Goal: Task Accomplishment & Management: Use online tool/utility

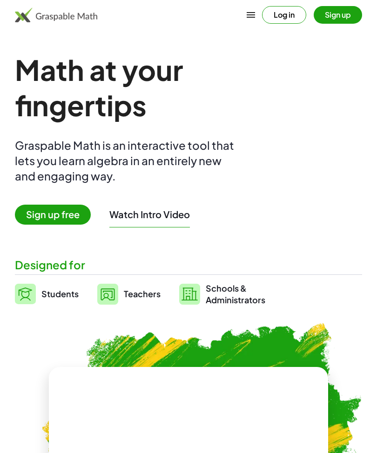
click at [285, 19] on button "Log in" at bounding box center [284, 15] width 44 height 18
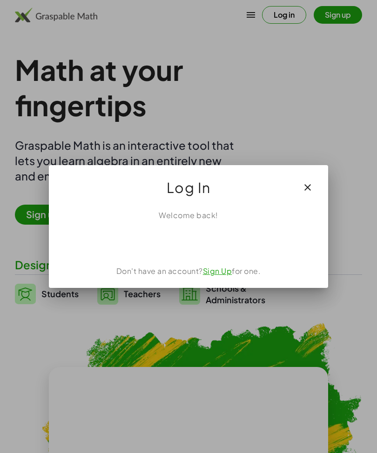
click at [204, 240] on div "Acceder con Google. Se abre en una pestaña nueva" at bounding box center [188, 241] width 89 height 20
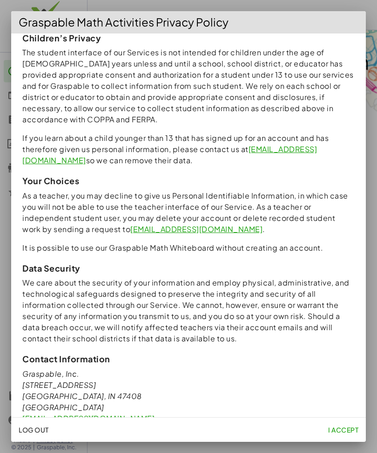
click at [347, 426] on span "I accept" at bounding box center [343, 430] width 30 height 8
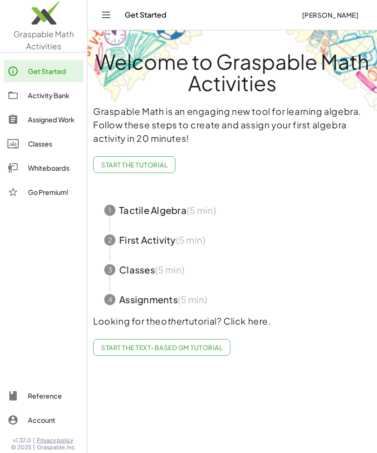
scroll to position [793, 0]
click at [31, 100] on div "Activity Bank" at bounding box center [54, 95] width 52 height 11
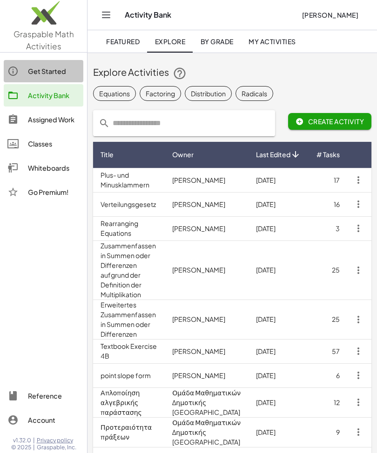
click at [26, 61] on link "Get Started" at bounding box center [44, 71] width 80 height 22
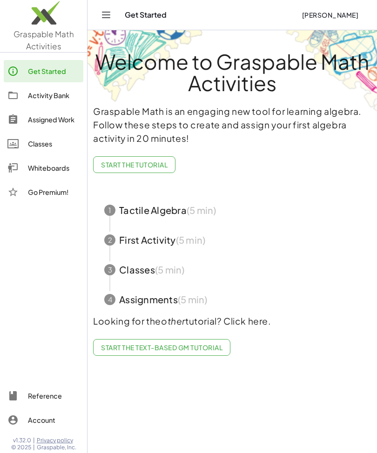
click at [105, 19] on icon "Toggle navigation" at bounding box center [105, 14] width 11 height 11
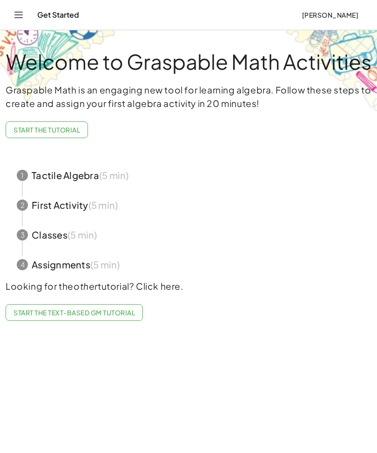
click at [18, 20] on icon "Toggle navigation" at bounding box center [18, 14] width 11 height 11
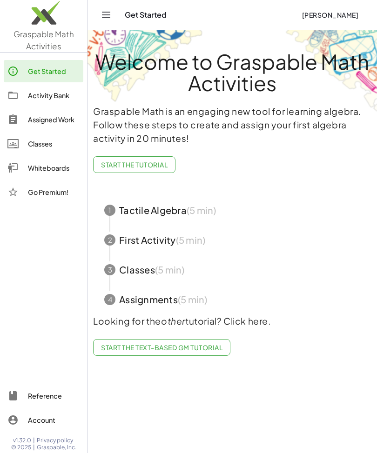
click at [24, 145] on div at bounding box center [17, 143] width 20 height 11
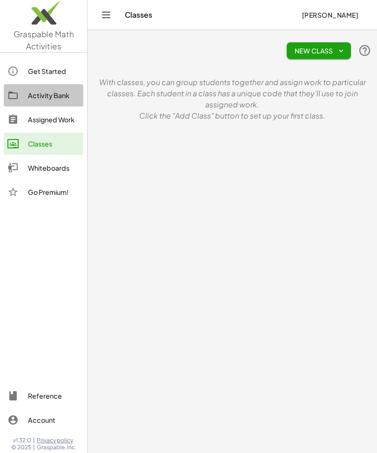
click at [12, 98] on icon at bounding box center [12, 95] width 11 height 11
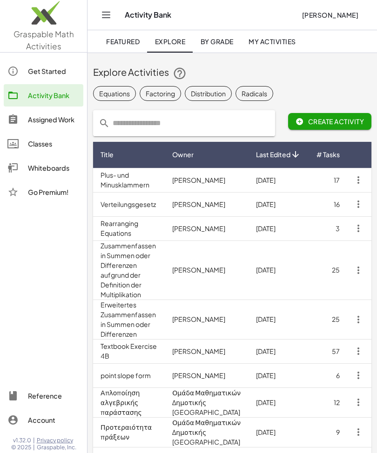
click at [312, 122] on span "Create Activity" at bounding box center [329, 121] width 68 height 8
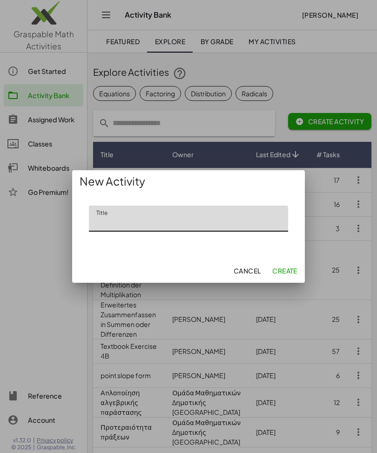
click at [130, 221] on input "Title" at bounding box center [188, 219] width 199 height 26
type input "***"
click at [284, 273] on span "Create" at bounding box center [284, 271] width 25 height 8
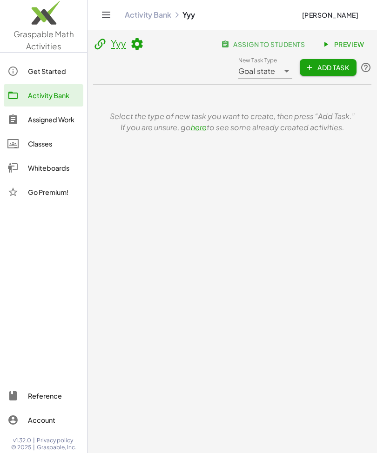
click at [38, 34] on img at bounding box center [43, 15] width 87 height 40
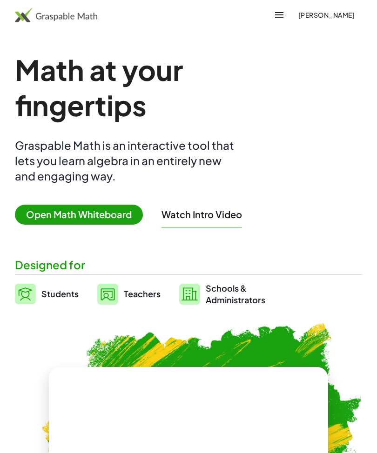
click at [57, 215] on span "Open Math Whiteboard" at bounding box center [79, 215] width 128 height 20
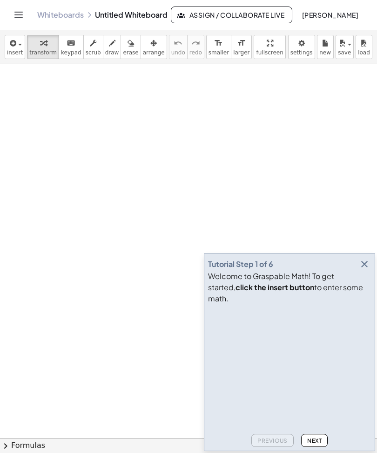
click at [370, 271] on button "button" at bounding box center [364, 264] width 13 height 13
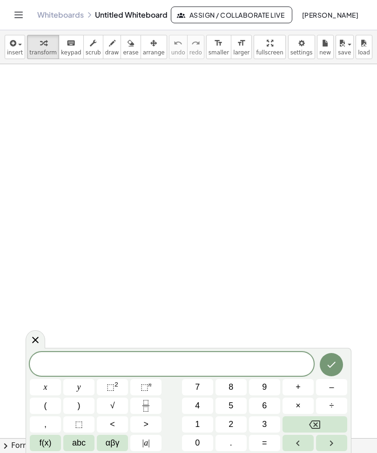
click at [238, 425] on button "2" at bounding box center [230, 424] width 31 height 16
click at [299, 403] on span "×" at bounding box center [297, 406] width 5 height 13
click at [260, 417] on button "3" at bounding box center [264, 424] width 31 height 16
click at [323, 416] on button "Backspace" at bounding box center [314, 424] width 65 height 16
click at [319, 420] on icon "Backspace" at bounding box center [314, 424] width 11 height 11
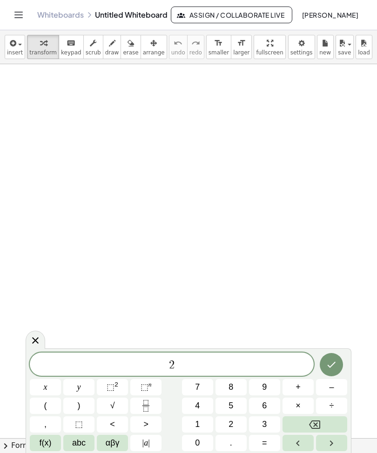
click at [300, 386] on span "+" at bounding box center [297, 387] width 5 height 13
click at [271, 419] on button "3" at bounding box center [264, 424] width 31 height 16
click at [47, 402] on span "(" at bounding box center [45, 406] width 3 height 13
click at [234, 401] on button "5" at bounding box center [230, 406] width 31 height 16
click at [335, 389] on button "–" at bounding box center [331, 387] width 31 height 16
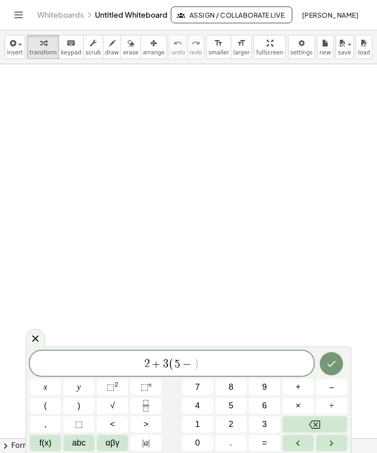
click at [204, 405] on button "4" at bounding box center [197, 406] width 31 height 16
click at [74, 402] on button ")" at bounding box center [78, 406] width 31 height 16
click at [110, 385] on span "⬚" at bounding box center [111, 386] width 8 height 9
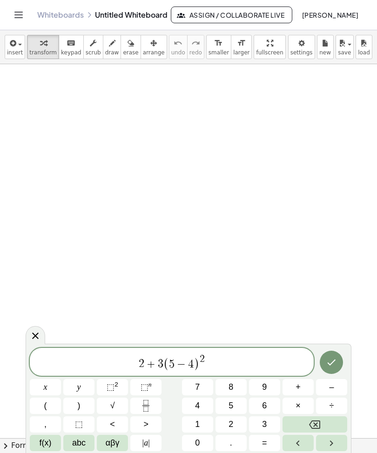
click at [330, 403] on span "÷" at bounding box center [331, 406] width 5 height 13
click at [201, 425] on button "1" at bounding box center [197, 424] width 31 height 16
click at [201, 424] on button "1" at bounding box center [197, 424] width 31 height 16
click at [324, 422] on button "Backspace" at bounding box center [314, 424] width 65 height 16
click at [203, 442] on button "0" at bounding box center [197, 443] width 31 height 16
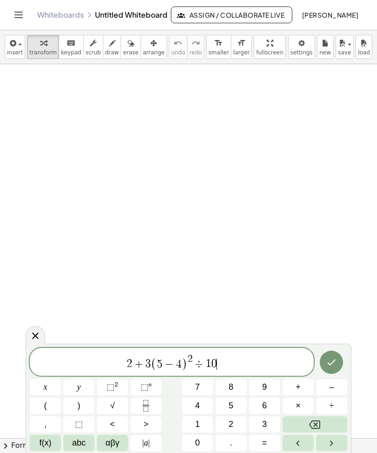
click at [334, 386] on button "–" at bounding box center [331, 387] width 31 height 16
click at [268, 418] on button "3" at bounding box center [264, 424] width 31 height 16
click at [149, 384] on sup "n" at bounding box center [149, 384] width 3 height 7
click at [269, 419] on button "3" at bounding box center [264, 424] width 31 height 16
click at [331, 358] on icon "Done" at bounding box center [331, 362] width 11 height 11
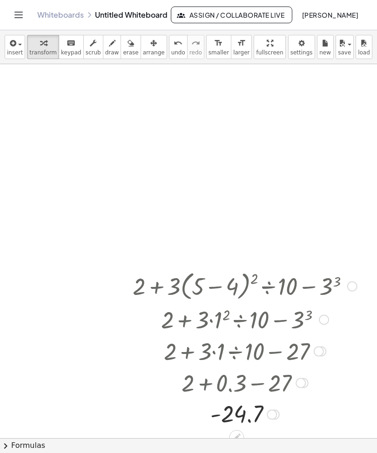
click at [349, 361] on div at bounding box center [245, 351] width 234 height 32
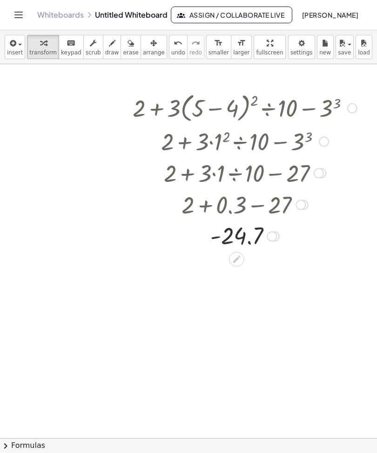
scroll to position [179, 0]
click at [161, 108] on div at bounding box center [245, 106] width 234 height 35
click at [157, 110] on div at bounding box center [245, 106] width 234 height 35
click at [280, 111] on div at bounding box center [245, 106] width 234 height 35
click at [311, 111] on div at bounding box center [245, 106] width 234 height 35
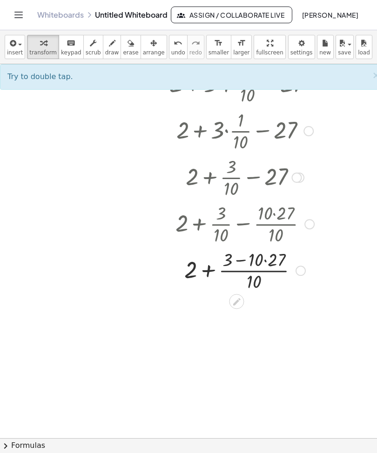
scroll to position [336, 0]
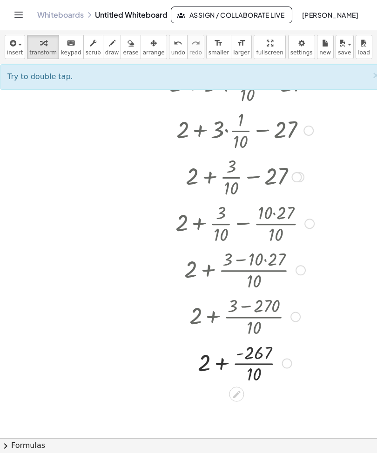
click at [259, 313] on div at bounding box center [244, 316] width 251 height 47
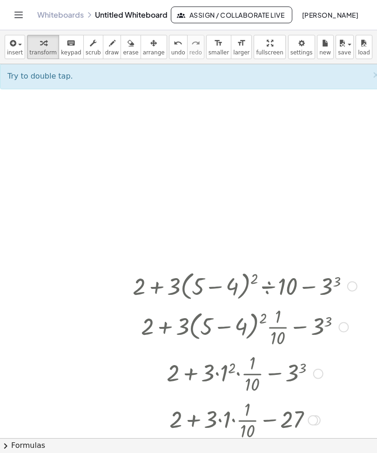
scroll to position [0, 0]
click at [7, 54] on span "insert" at bounding box center [15, 52] width 16 height 7
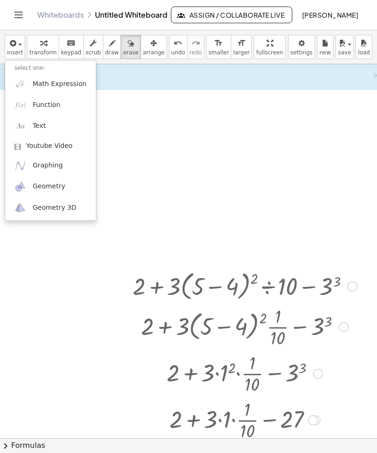
click at [176, 48] on div at bounding box center [188, 226] width 377 height 453
click at [176, 47] on icon "undo" at bounding box center [178, 43] width 9 height 11
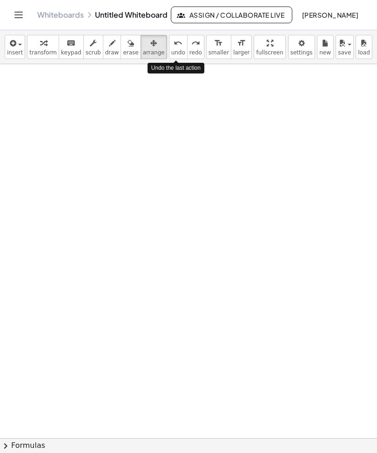
click at [11, 51] on span "insert" at bounding box center [15, 52] width 16 height 7
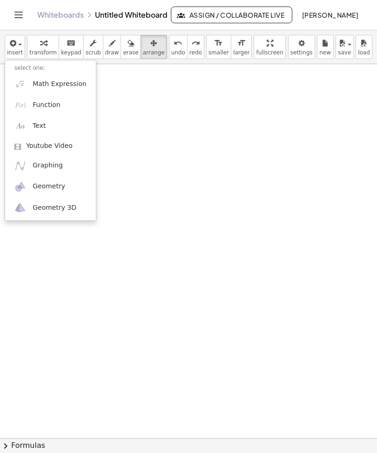
click at [76, 84] on span "Math Expression" at bounding box center [60, 84] width 54 height 9
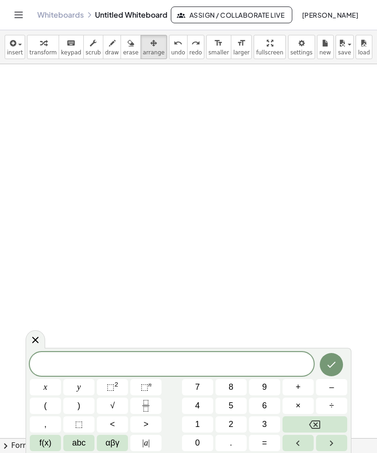
click at [237, 402] on button "5" at bounding box center [230, 406] width 31 height 16
click at [46, 386] on span "x" at bounding box center [46, 387] width 4 height 13
click at [300, 388] on span "+" at bounding box center [297, 387] width 5 height 13
click at [201, 422] on button "1" at bounding box center [197, 424] width 31 height 16
click at [201, 443] on button "0" at bounding box center [197, 443] width 31 height 16
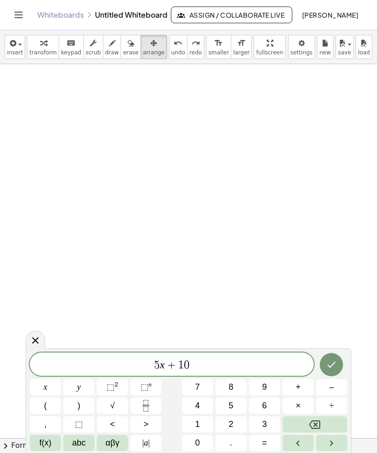
click at [263, 442] on span "=" at bounding box center [264, 443] width 5 height 13
click at [238, 421] on button "2" at bounding box center [230, 424] width 31 height 16
click at [56, 386] on button "x" at bounding box center [45, 387] width 31 height 16
click at [303, 386] on button "+" at bounding box center [297, 387] width 31 height 16
click at [198, 400] on span "4" at bounding box center [197, 406] width 5 height 13
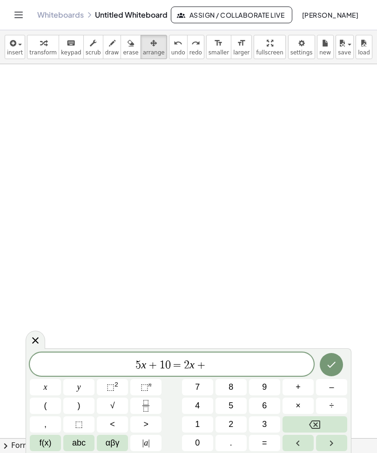
click at [193, 444] on button "0" at bounding box center [197, 443] width 31 height 16
click at [338, 383] on button "–" at bounding box center [331, 387] width 31 height 16
click at [200, 418] on span "1" at bounding box center [197, 424] width 5 height 13
click at [200, 445] on button "0" at bounding box center [197, 443] width 31 height 16
click at [334, 361] on icon "Done" at bounding box center [331, 364] width 11 height 11
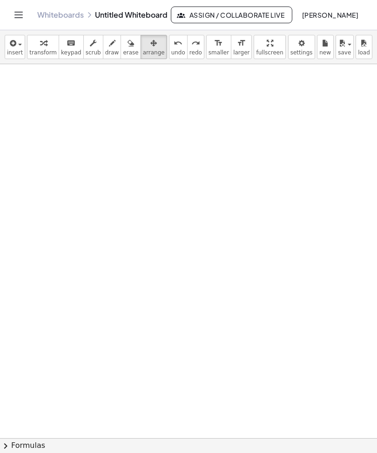
click at [19, 47] on div "button" at bounding box center [15, 42] width 16 height 11
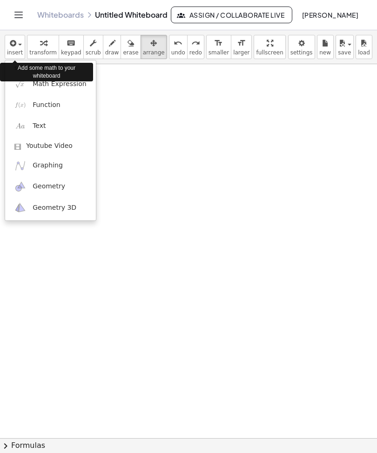
click at [61, 84] on span "Math Expression" at bounding box center [60, 84] width 54 height 9
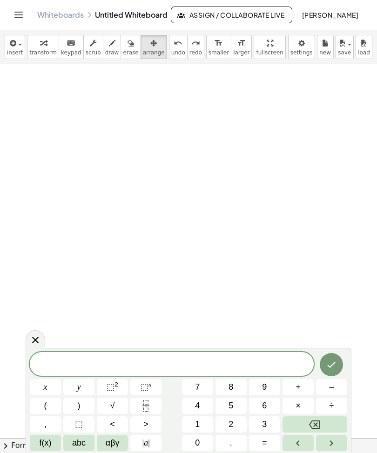
click at [232, 394] on button "8" at bounding box center [230, 387] width 31 height 16
click at [49, 387] on button "x" at bounding box center [45, 387] width 31 height 16
click at [321, 424] on button "Backspace" at bounding box center [314, 424] width 65 height 16
click at [236, 401] on button "5" at bounding box center [230, 406] width 31 height 16
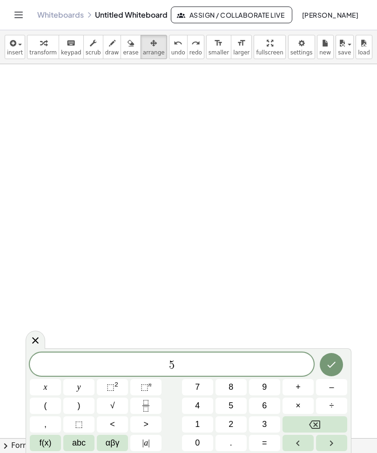
click at [47, 382] on span "x" at bounding box center [46, 387] width 4 height 13
click at [301, 384] on button "+" at bounding box center [297, 387] width 31 height 16
click at [198, 423] on span "1" at bounding box center [197, 424] width 5 height 13
click at [198, 422] on span "1" at bounding box center [197, 424] width 5 height 13
click at [322, 422] on button "Backspace" at bounding box center [314, 424] width 65 height 16
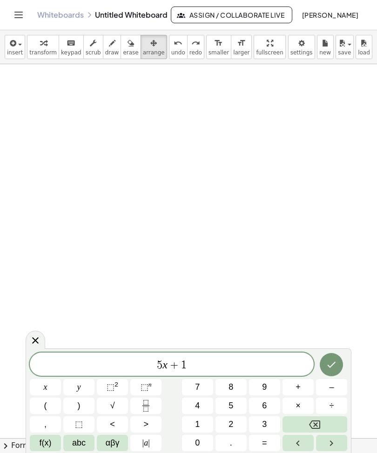
click at [200, 439] on button "0" at bounding box center [197, 443] width 31 height 16
click at [267, 440] on span "=" at bounding box center [264, 443] width 5 height 13
click at [236, 427] on button "2" at bounding box center [230, 424] width 31 height 16
click at [52, 389] on button "x" at bounding box center [45, 387] width 31 height 16
click at [302, 389] on button "+" at bounding box center [297, 387] width 31 height 16
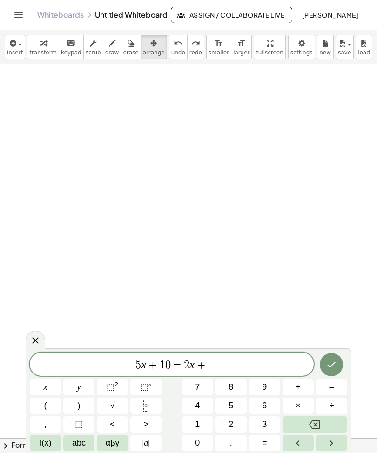
click at [198, 407] on span "4" at bounding box center [197, 406] width 5 height 13
click at [206, 445] on button "0" at bounding box center [197, 443] width 31 height 16
click at [333, 363] on icon "Done" at bounding box center [331, 364] width 11 height 11
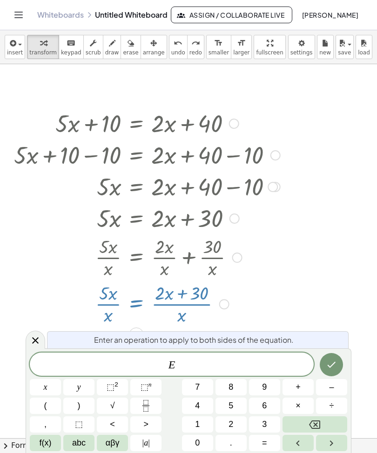
click at [33, 347] on div at bounding box center [36, 340] width 20 height 18
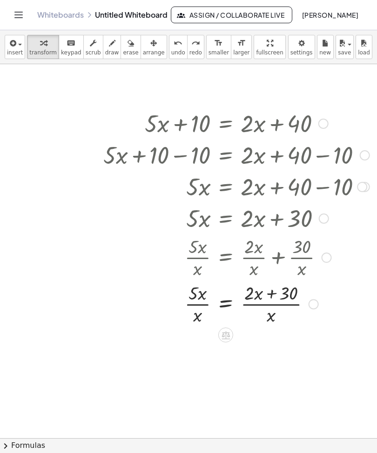
click at [229, 332] on icon at bounding box center [226, 335] width 10 height 10
click at [226, 335] on span "×" at bounding box center [226, 334] width 6 height 13
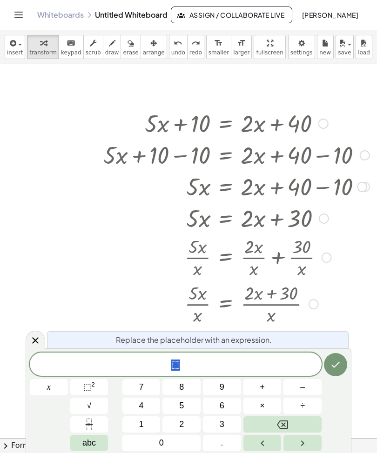
click at [295, 423] on button "Backspace" at bounding box center [282, 424] width 78 height 16
click at [337, 368] on icon "Done" at bounding box center [335, 364] width 11 height 11
click at [327, 262] on div at bounding box center [326, 258] width 10 height 10
click at [334, 362] on icon "Done" at bounding box center [335, 364] width 11 height 11
click at [153, 132] on div at bounding box center [236, 123] width 275 height 32
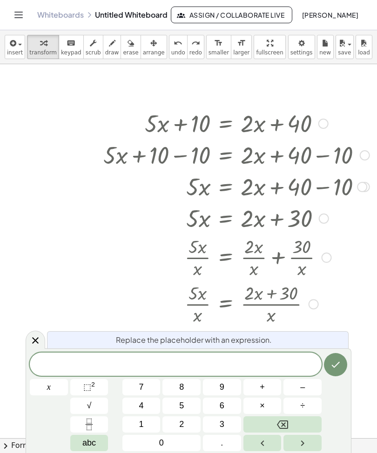
click at [159, 127] on div at bounding box center [236, 123] width 275 height 32
click at [189, 127] on div at bounding box center [236, 123] width 275 height 32
click at [257, 133] on div at bounding box center [236, 123] width 275 height 32
click at [287, 128] on div at bounding box center [236, 123] width 275 height 32
click at [16, 43] on icon "button" at bounding box center [12, 43] width 8 height 11
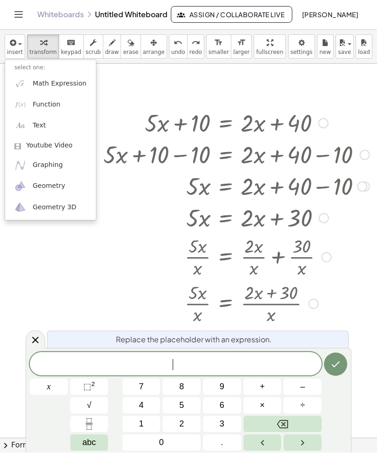
click at [334, 273] on div at bounding box center [188, 226] width 377 height 453
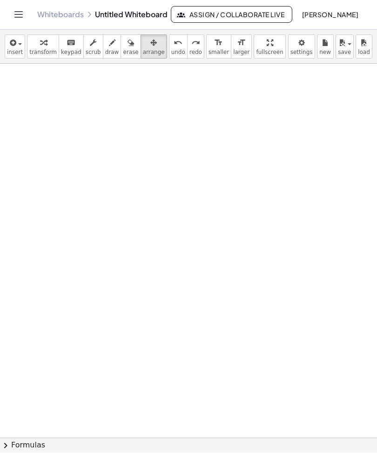
click at [17, 13] on icon "Toggle navigation" at bounding box center [18, 14] width 11 height 11
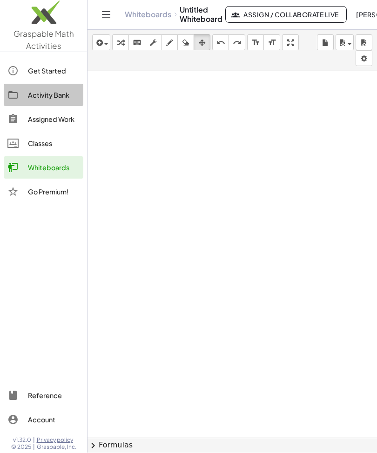
click at [63, 105] on link "Activity Bank" at bounding box center [44, 95] width 80 height 22
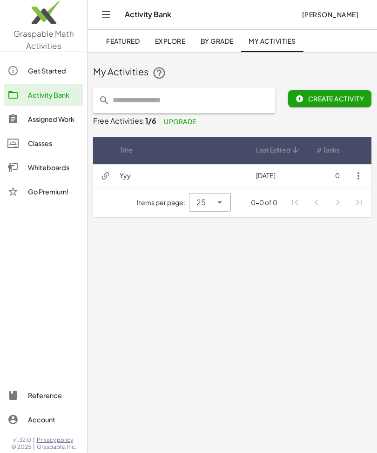
scroll to position [31, 0]
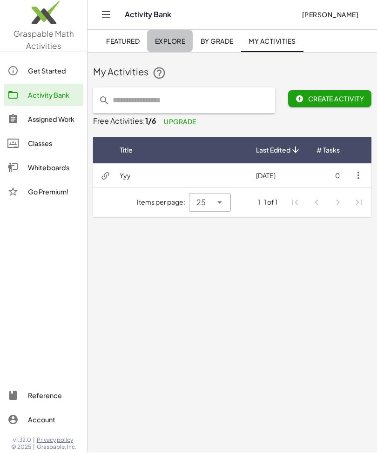
click at [181, 40] on span "Explore" at bounding box center [169, 41] width 31 height 8
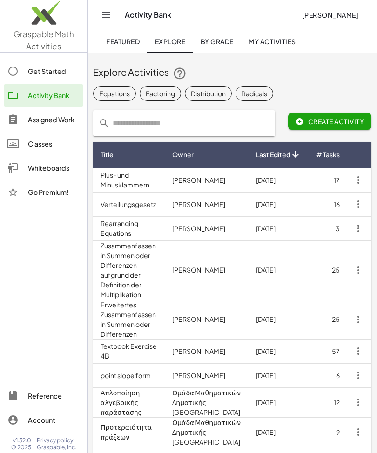
click at [143, 115] on input "text" at bounding box center [190, 123] width 160 height 26
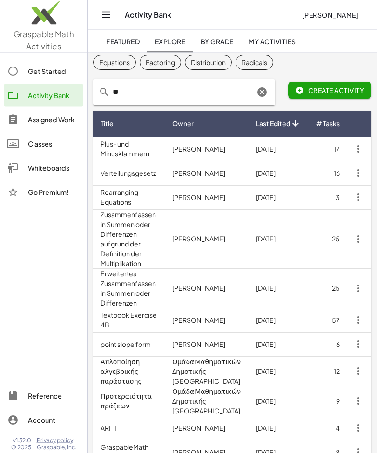
type input "*"
type input "**********"
click at [356, 90] on span "Create Activity" at bounding box center [329, 91] width 68 height 8
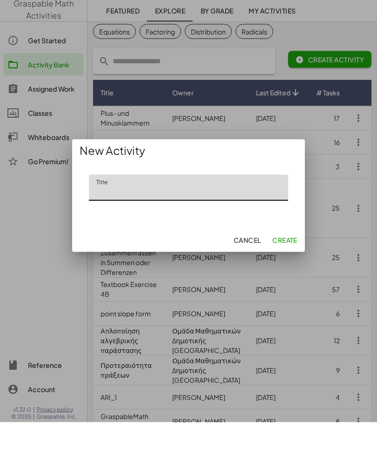
click at [231, 259] on div "Cancel Create" at bounding box center [188, 271] width 233 height 24
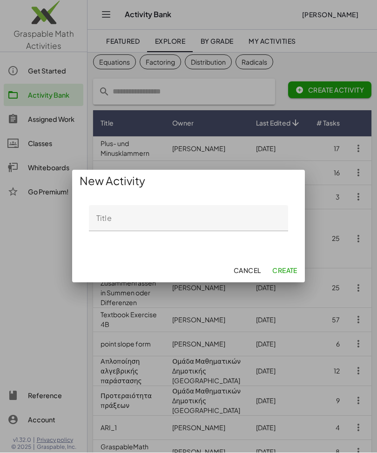
click at [251, 262] on button "Cancel" at bounding box center [246, 270] width 35 height 17
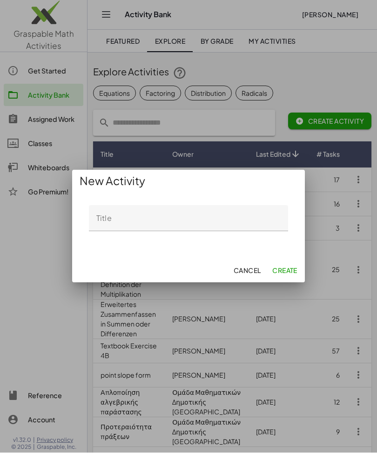
scroll to position [31, 0]
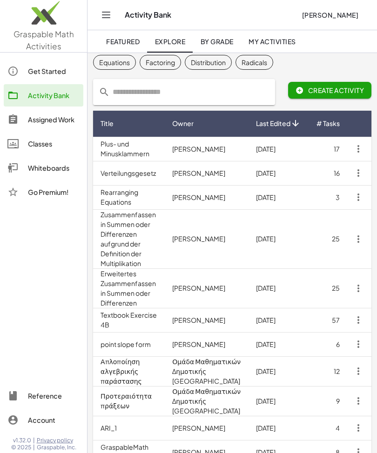
click at [126, 94] on input "text" at bounding box center [190, 92] width 160 height 26
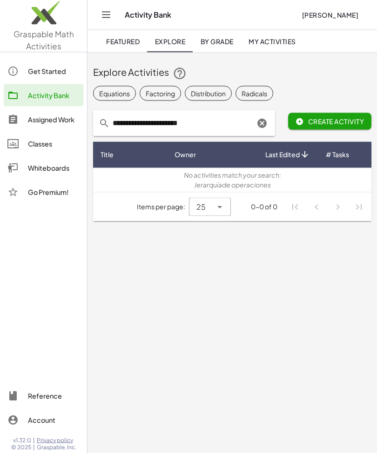
scroll to position [31, 0]
click at [147, 110] on input "**********" at bounding box center [182, 123] width 145 height 26
click at [148, 110] on input "**********" at bounding box center [182, 123] width 145 height 26
click at [128, 110] on input "**********" at bounding box center [182, 123] width 145 height 26
click at [136, 110] on input "**********" at bounding box center [182, 123] width 145 height 26
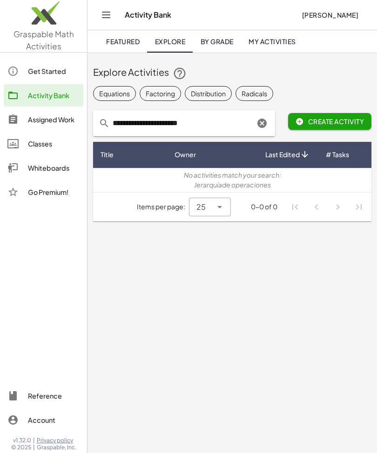
click at [136, 110] on input "**********" at bounding box center [182, 123] width 145 height 26
type input "**********"
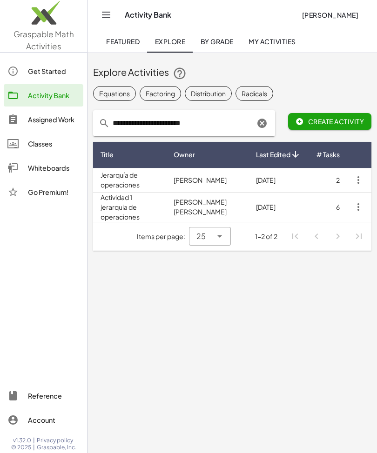
click at [258, 118] on icon "Clear" at bounding box center [261, 123] width 11 height 11
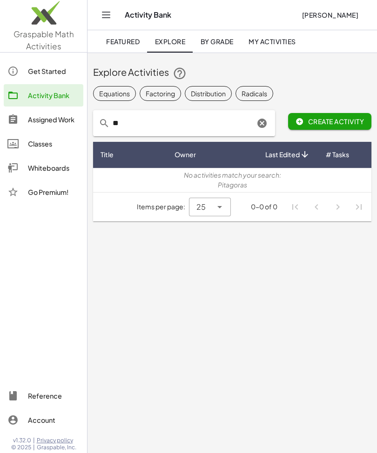
type input "*"
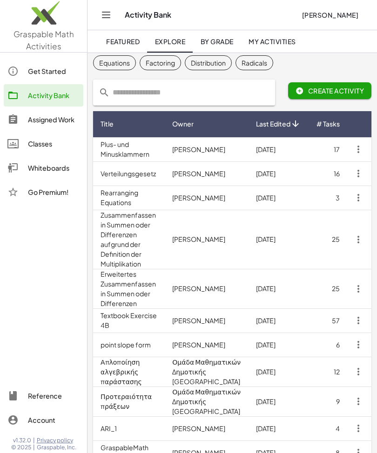
type input "*"
type input "******"
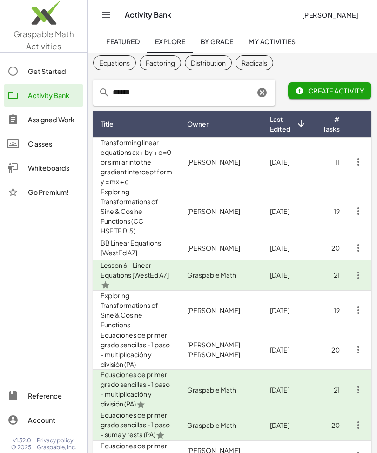
scroll to position [30, 0]
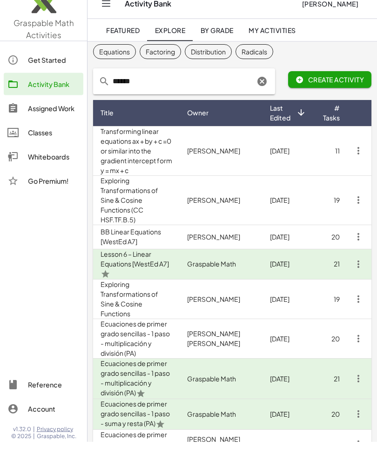
click at [269, 154] on td "[DATE]" at bounding box center [287, 162] width 51 height 49
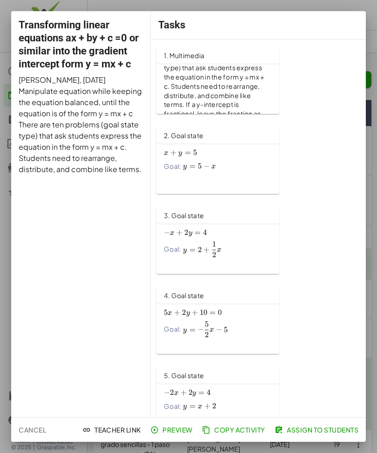
scroll to position [12, 0]
click at [188, 166] on span "y =" at bounding box center [190, 166] width 15 height 10
click at [231, 167] on div "Goal: y = 5 − x y=5-x y = 5 − x" at bounding box center [218, 166] width 108 height 10
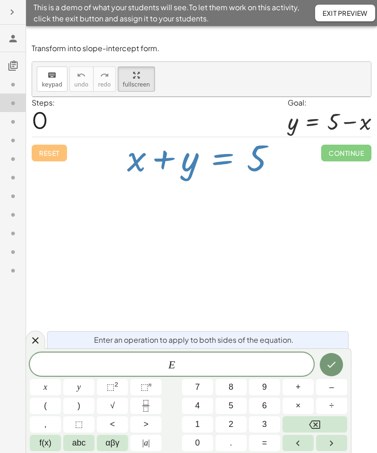
click at [275, 124] on div "Steps: 0 Goal: y = + 5 − x" at bounding box center [202, 117] width 340 height 40
click at [316, 122] on div at bounding box center [330, 121] width 84 height 26
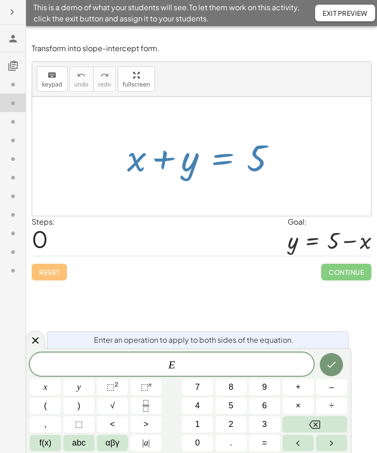
click at [342, 273] on span "Continue" at bounding box center [346, 272] width 50 height 17
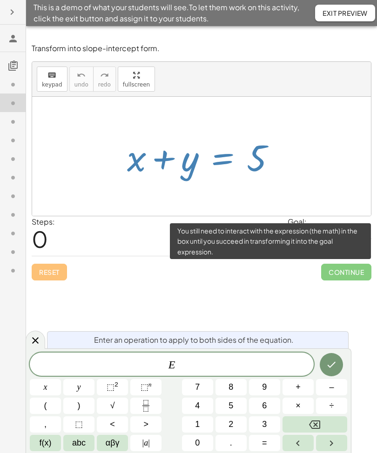
click at [335, 268] on span "Continue" at bounding box center [346, 272] width 50 height 17
click at [336, 268] on span "Continue" at bounding box center [346, 272] width 50 height 17
click at [119, 241] on div "Steps: 0 Goal: y = + 5 − x" at bounding box center [202, 236] width 340 height 40
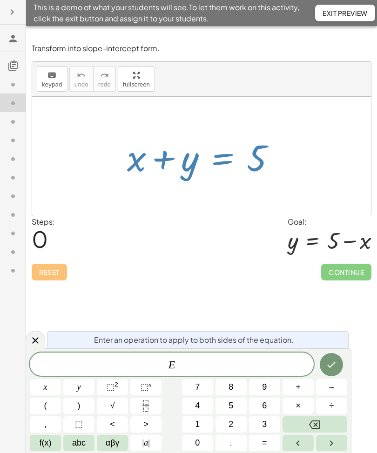
click at [47, 234] on span "0" at bounding box center [40, 239] width 16 height 28
click at [40, 241] on span "0" at bounding box center [40, 239] width 16 height 28
click at [39, 241] on span "0" at bounding box center [40, 239] width 16 height 28
click at [35, 244] on span "0" at bounding box center [40, 239] width 16 height 28
click at [50, 277] on div "Reset Continue" at bounding box center [202, 268] width 340 height 25
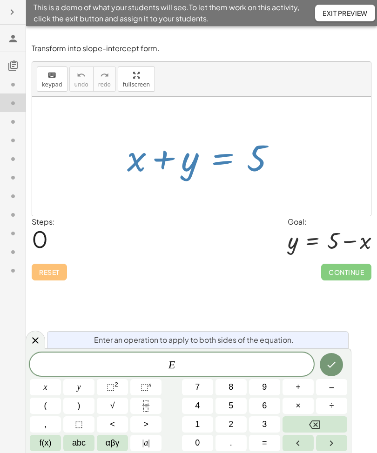
click at [50, 276] on div "Reset Continue" at bounding box center [202, 268] width 340 height 25
click at [50, 272] on div "Reset Continue" at bounding box center [202, 268] width 340 height 25
click at [356, 13] on span "Exit Preview" at bounding box center [344, 13] width 45 height 8
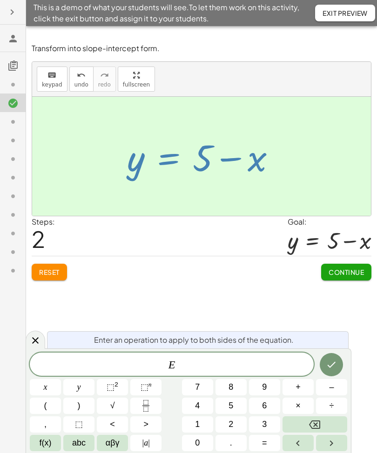
click at [348, 273] on span "Continue" at bounding box center [345, 272] width 35 height 8
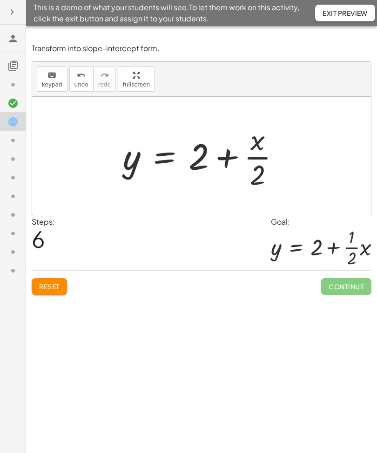
click at [333, 280] on span "Continue" at bounding box center [346, 286] width 50 height 17
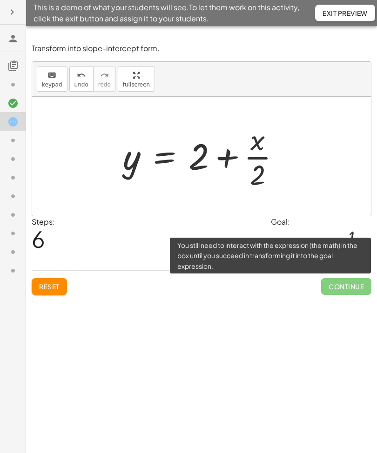
click at [335, 286] on span "Continue" at bounding box center [346, 286] width 50 height 17
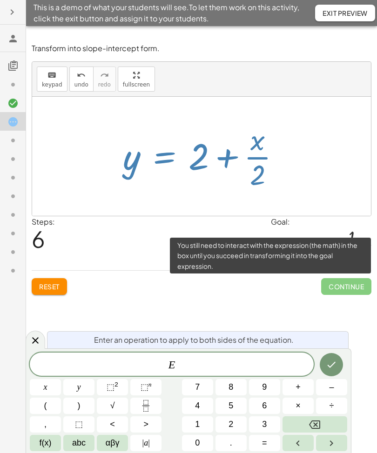
click at [330, 360] on icon "Done" at bounding box center [331, 364] width 11 height 11
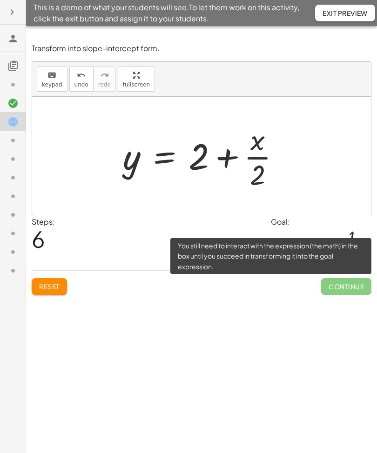
click at [302, 253] on div at bounding box center [321, 248] width 100 height 40
click at [342, 289] on span "Continue" at bounding box center [346, 286] width 50 height 17
